Goal: Unclear

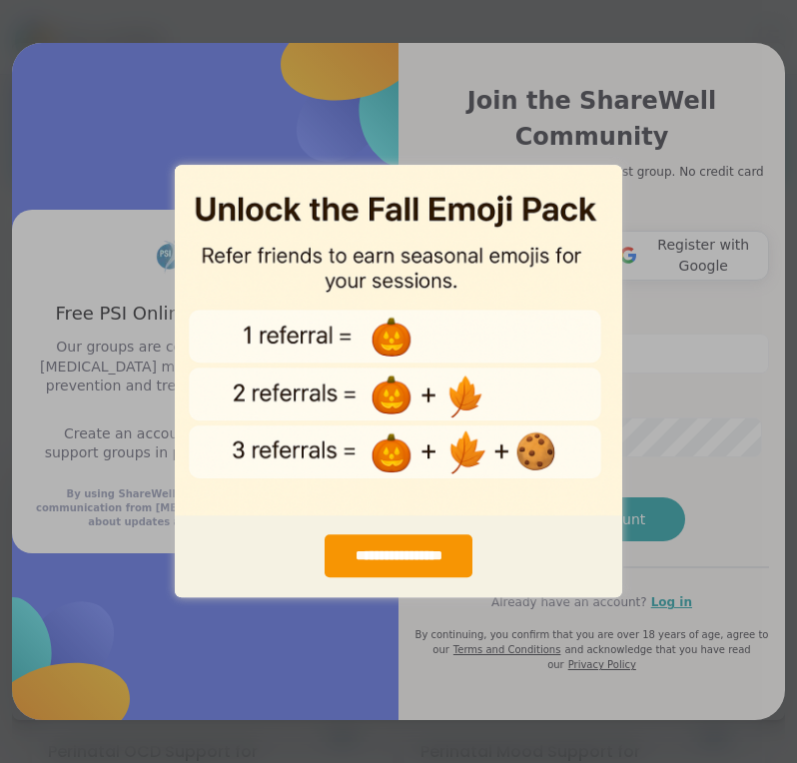
click at [662, 312] on div "**********" at bounding box center [398, 381] width 797 height 763
click at [704, 207] on div "**********" at bounding box center [398, 381] width 797 height 763
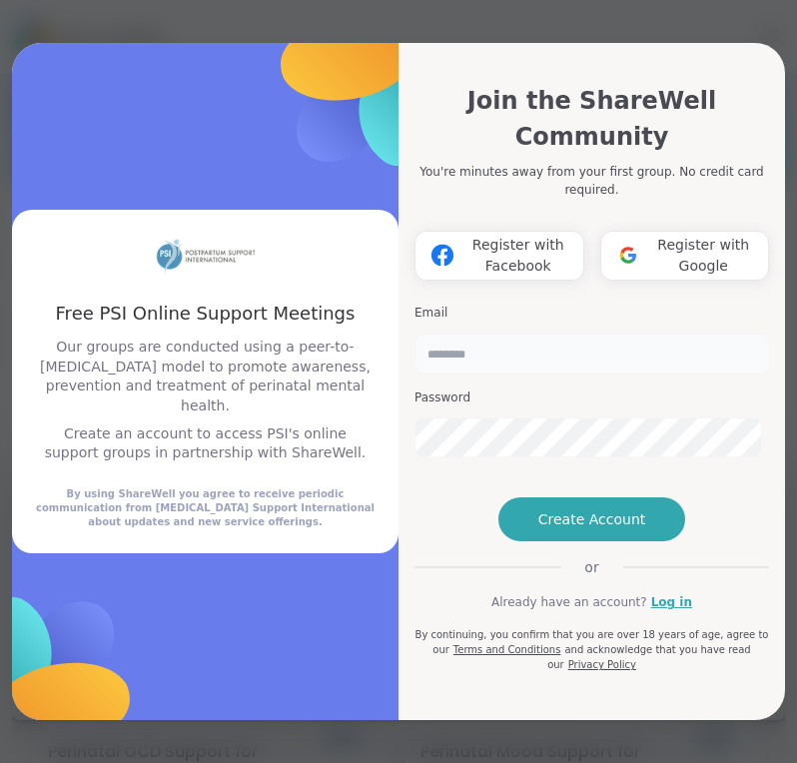
click at [499, 334] on input "email" at bounding box center [592, 354] width 355 height 40
click at [636, 334] on input "email" at bounding box center [592, 354] width 355 height 40
